Goal: Task Accomplishment & Management: Use online tool/utility

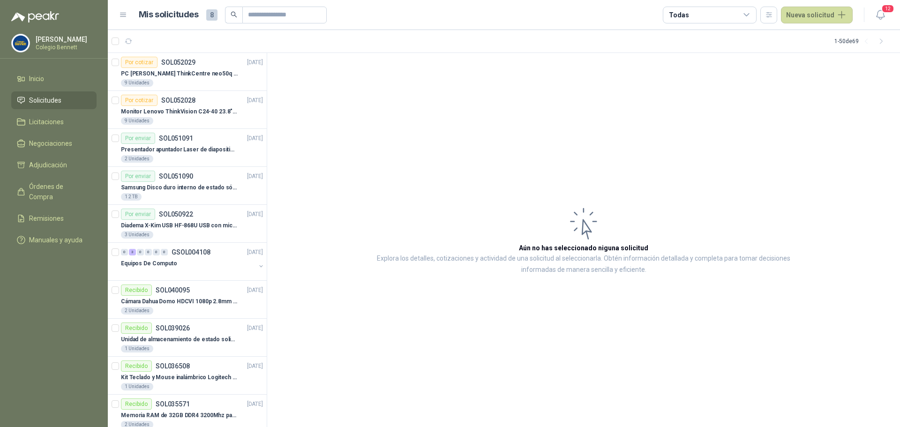
click at [49, 98] on span "Solicitudes" at bounding box center [45, 100] width 32 height 10
click at [49, 99] on span "Solicitudes" at bounding box center [45, 100] width 32 height 10
click at [57, 99] on span "Solicitudes" at bounding box center [45, 100] width 32 height 10
click at [58, 99] on span "Solicitudes" at bounding box center [45, 100] width 32 height 10
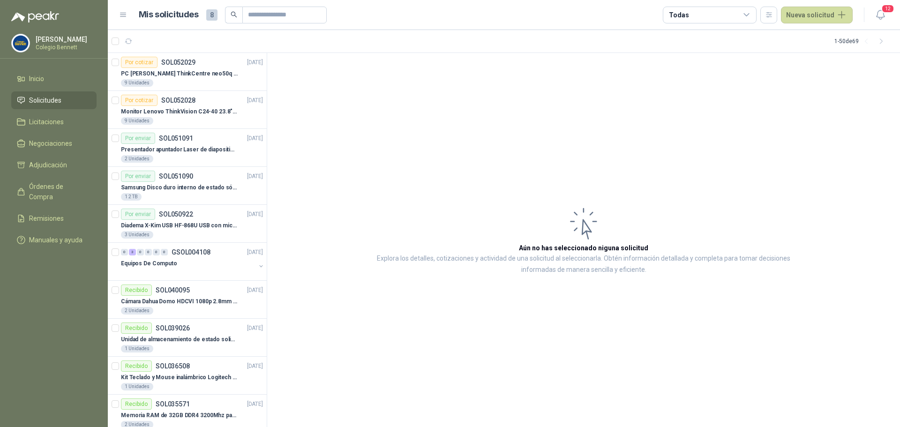
click at [59, 99] on span "Solicitudes" at bounding box center [45, 100] width 32 height 10
click at [60, 98] on span "Solicitudes" at bounding box center [45, 100] width 32 height 10
click at [59, 99] on span "Solicitudes" at bounding box center [45, 100] width 32 height 10
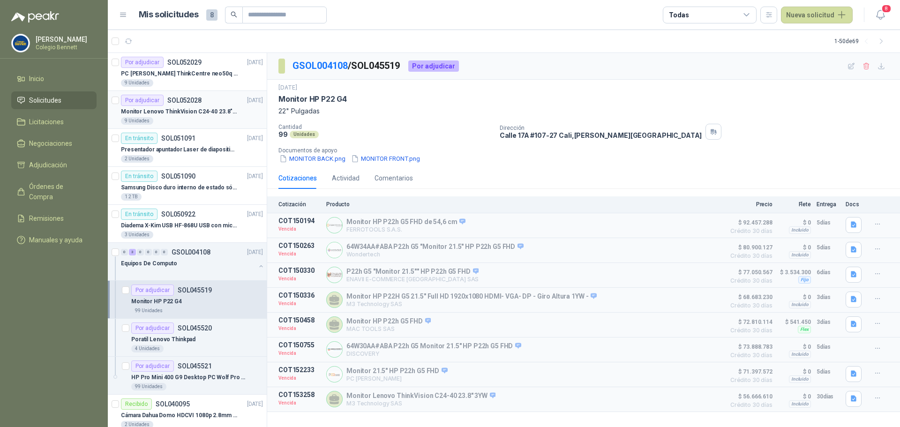
click at [216, 105] on div "Por adjudicar SOL052028 13/08/25" at bounding box center [192, 100] width 142 height 11
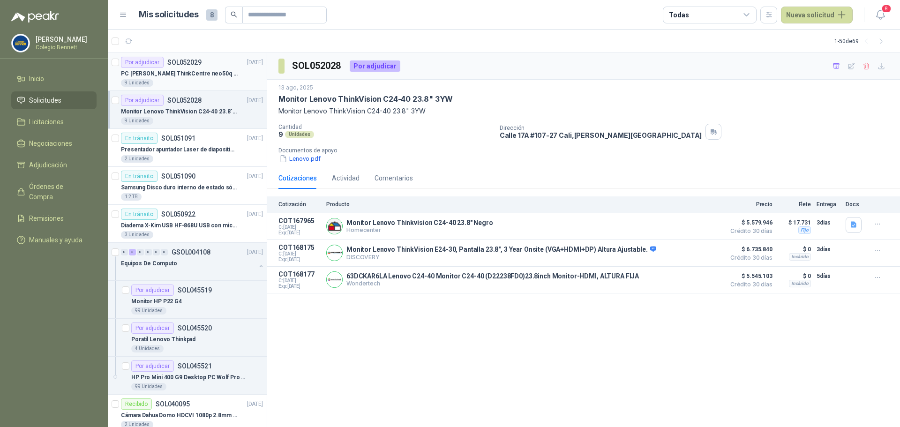
click at [223, 68] on div "PC [PERSON_NAME] ThinkCentre neo50q Gen 4 Core i5 16Gb 512Gb SSD Win 11 Pro 3YW…" at bounding box center [192, 73] width 142 height 11
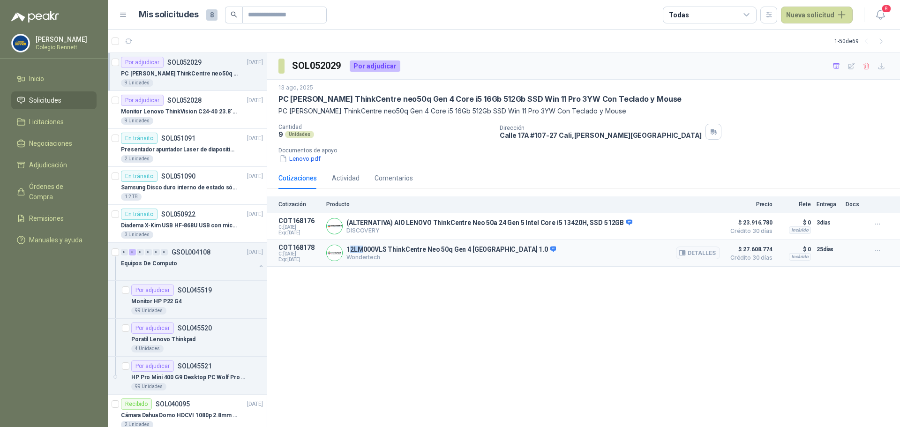
drag, startPoint x: 349, startPoint y: 251, endPoint x: 362, endPoint y: 253, distance: 13.8
click at [362, 253] on p "12LM000VLS ThinkCentre Neo 50q Gen 4 Eindhoven 1.0" at bounding box center [452, 250] width 210 height 8
click at [347, 250] on p "12LM000VLS ThinkCentre Neo 50q Gen 4 Eindhoven 1.0" at bounding box center [452, 250] width 210 height 8
drag, startPoint x: 347, startPoint y: 249, endPoint x: 508, endPoint y: 249, distance: 160.8
click at [508, 249] on p "12LM000VLS ThinkCentre Neo 50q Gen 4 Eindhoven 1.0" at bounding box center [452, 250] width 210 height 8
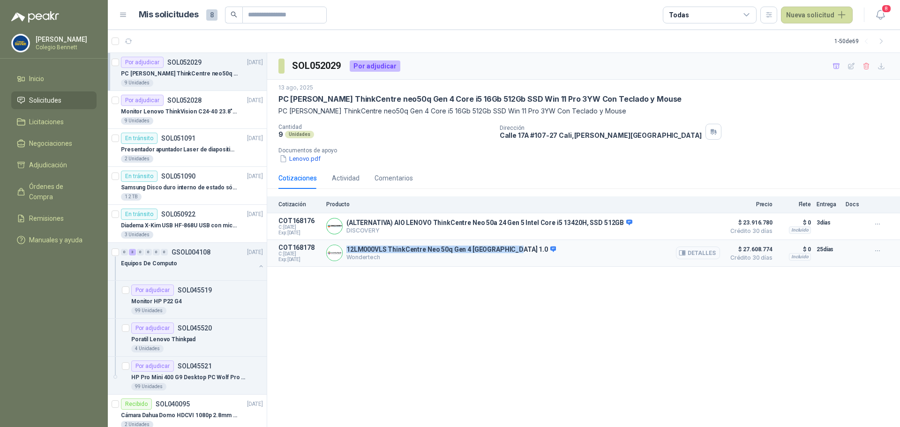
click at [698, 255] on button "Detalles" at bounding box center [698, 253] width 44 height 13
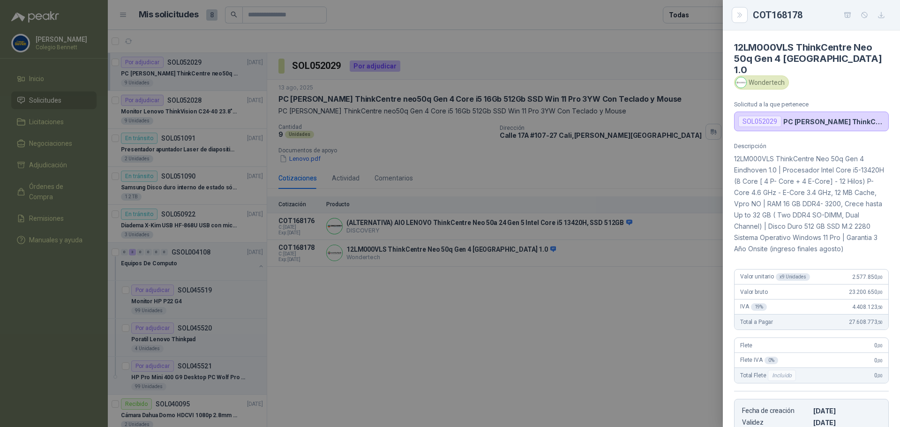
click at [614, 311] on div at bounding box center [450, 213] width 900 height 427
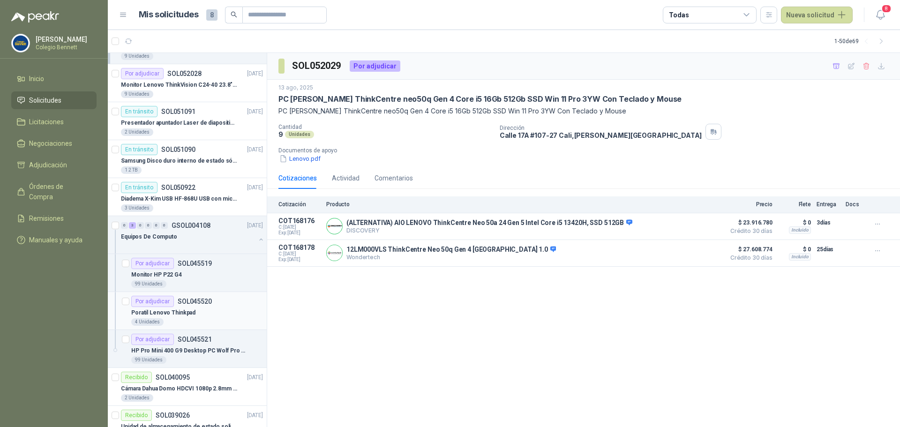
scroll to position [94, 0]
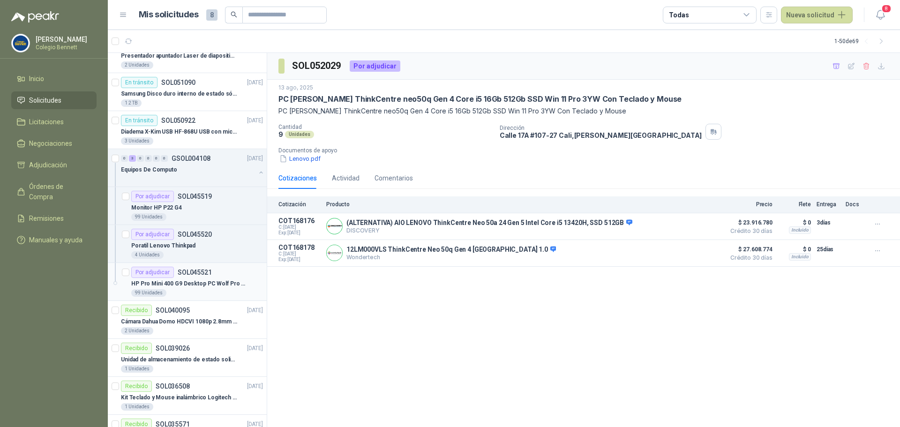
click at [200, 282] on p "HP Pro Mini 400 G9 Desktop PC Wolf Pro Security Edition" at bounding box center [189, 283] width 117 height 9
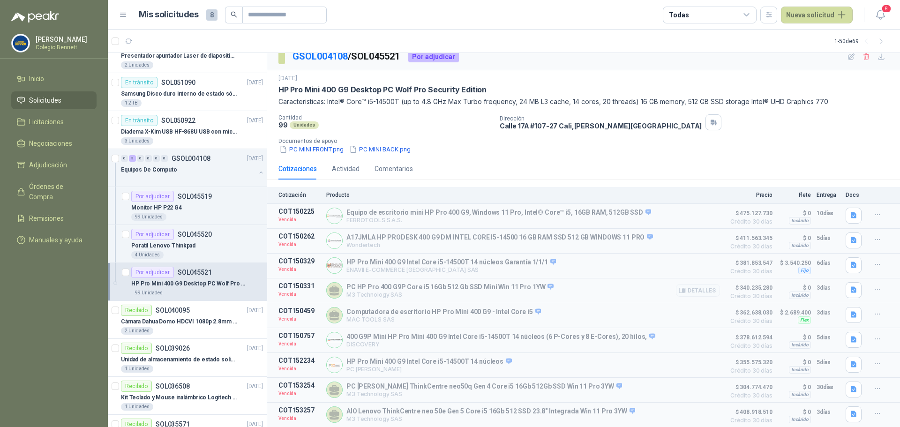
scroll to position [14, 0]
